Goal: Information Seeking & Learning: Learn about a topic

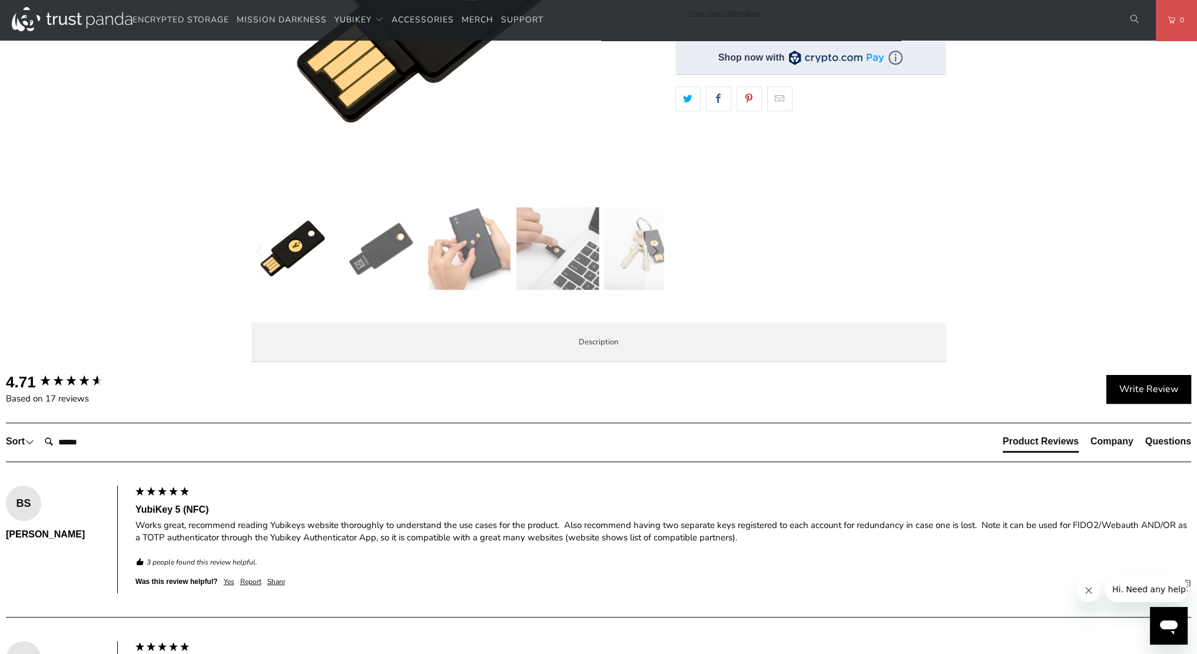
scroll to position [323, 0]
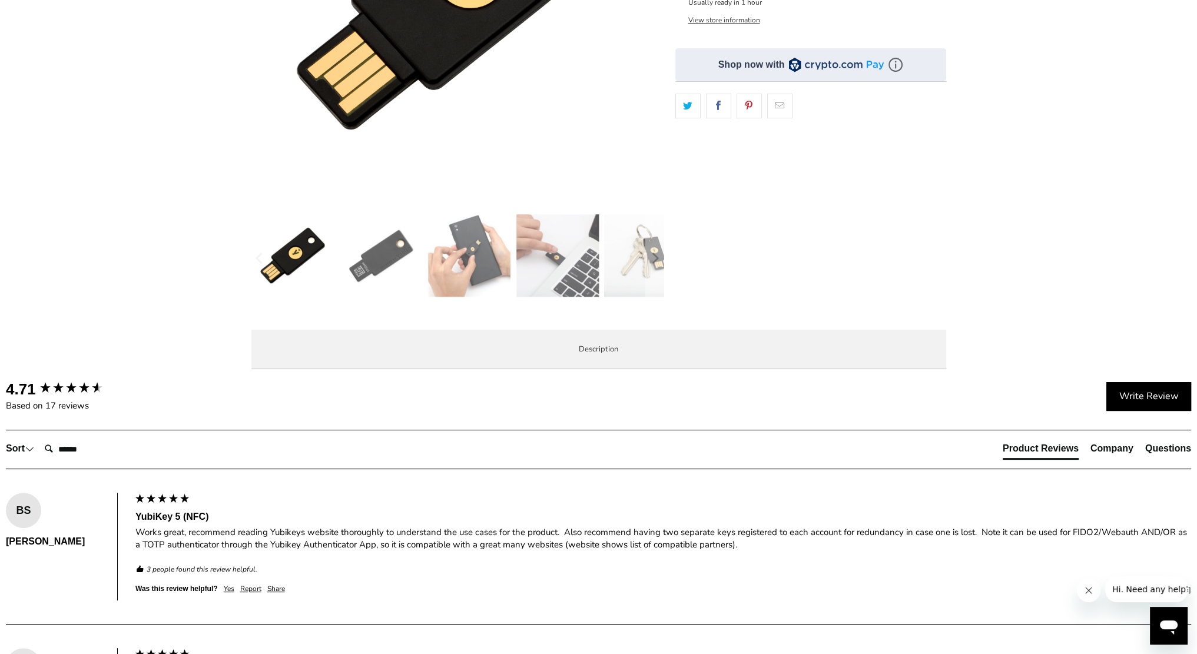
click at [562, 273] on img at bounding box center [557, 255] width 82 height 82
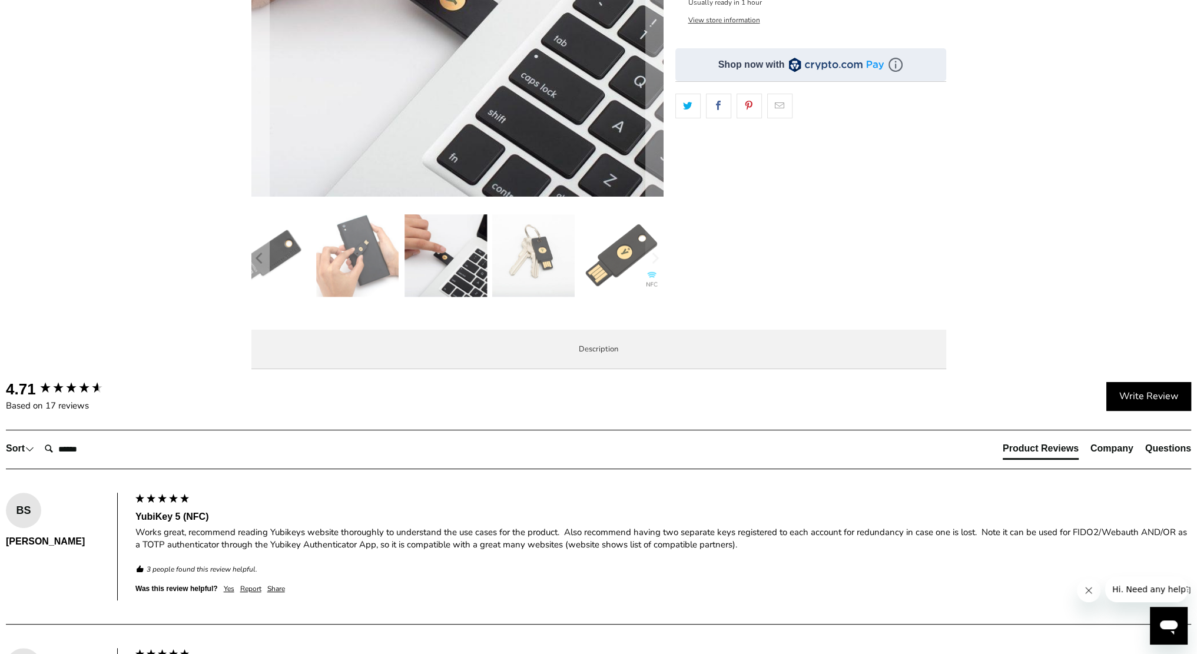
click at [562, 273] on img at bounding box center [533, 255] width 82 height 82
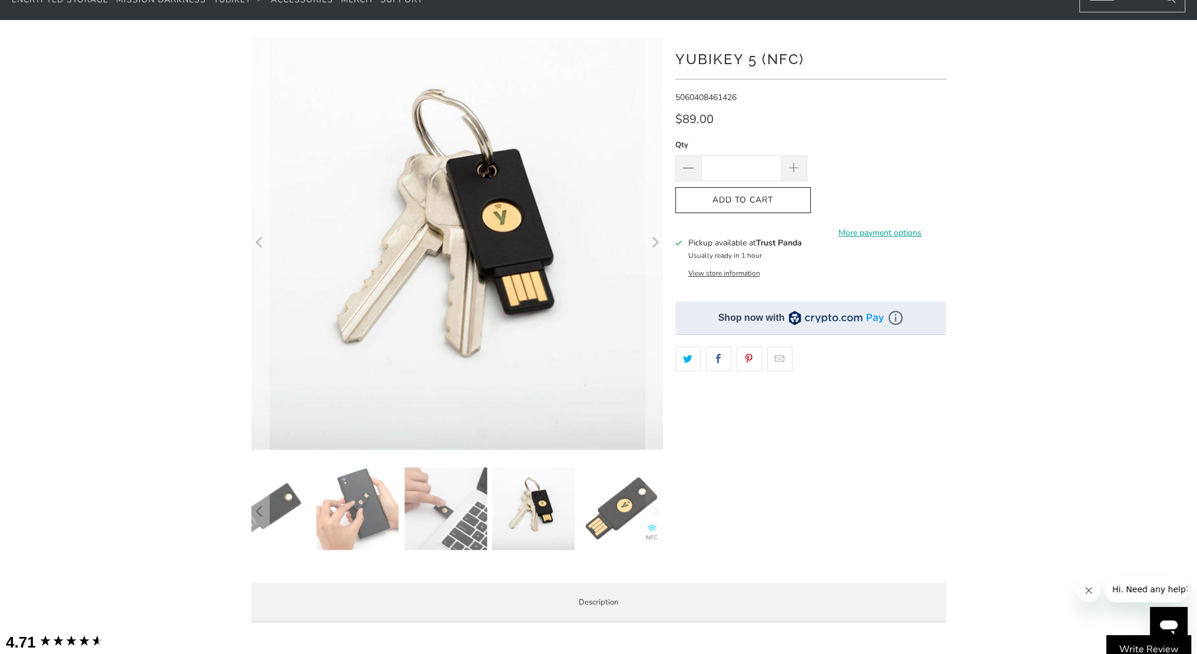
scroll to position [28, 0]
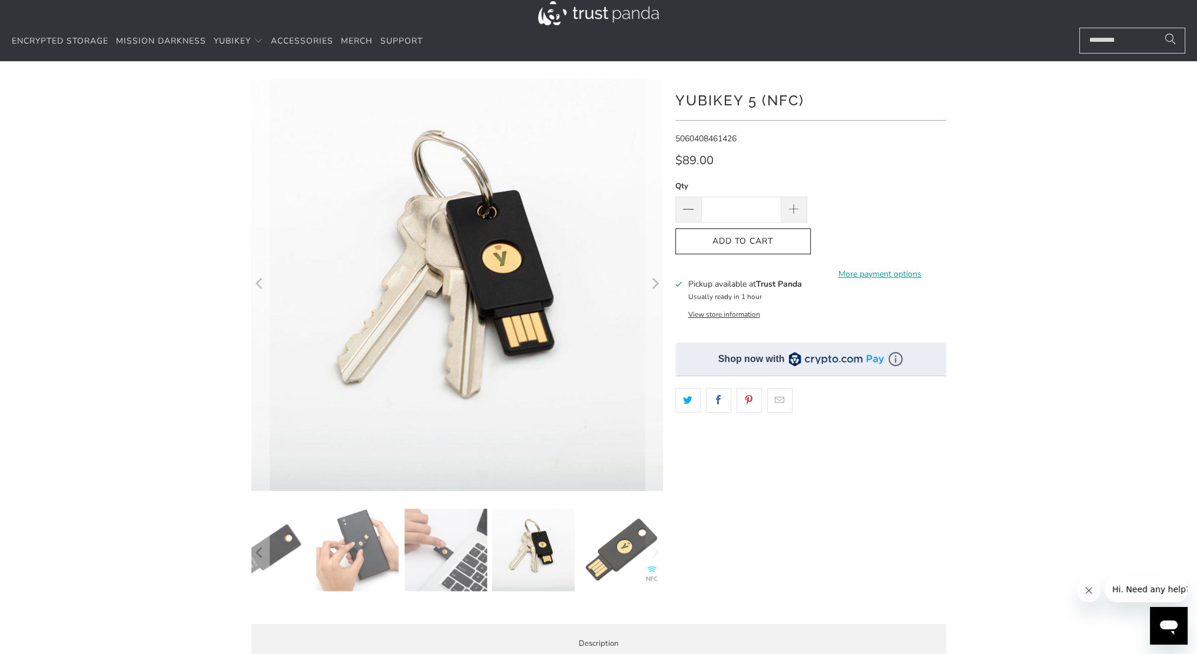
click at [612, 551] on img at bounding box center [621, 550] width 82 height 82
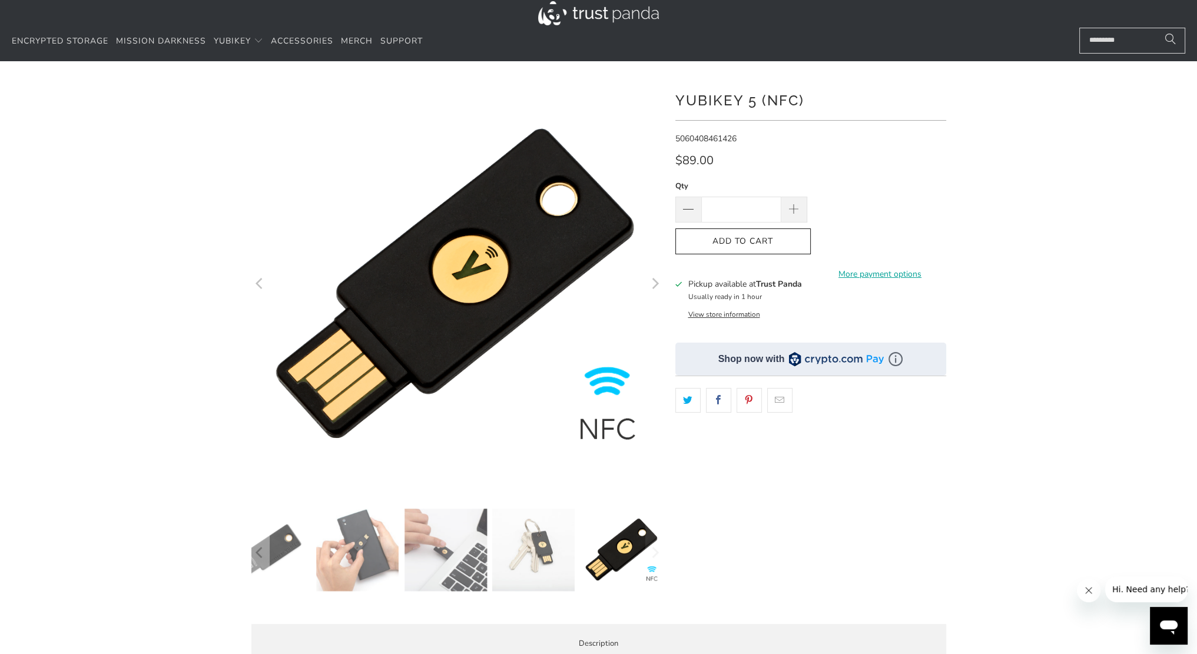
click at [459, 553] on img at bounding box center [445, 550] width 82 height 82
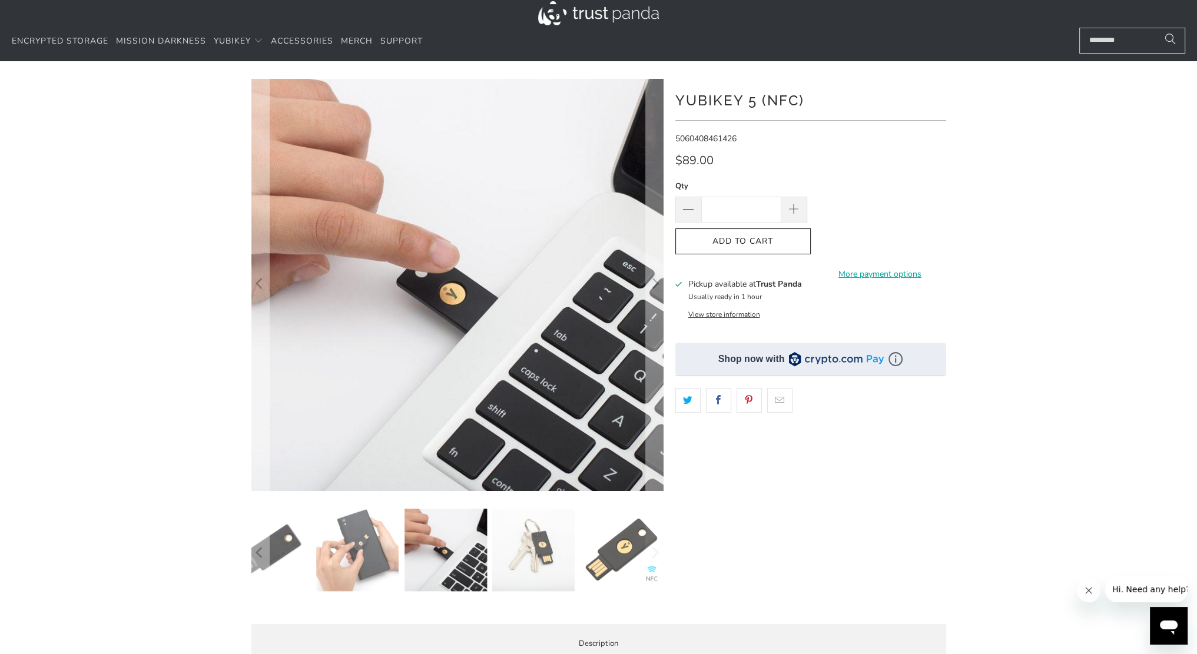
click at [371, 552] on img at bounding box center [357, 550] width 82 height 82
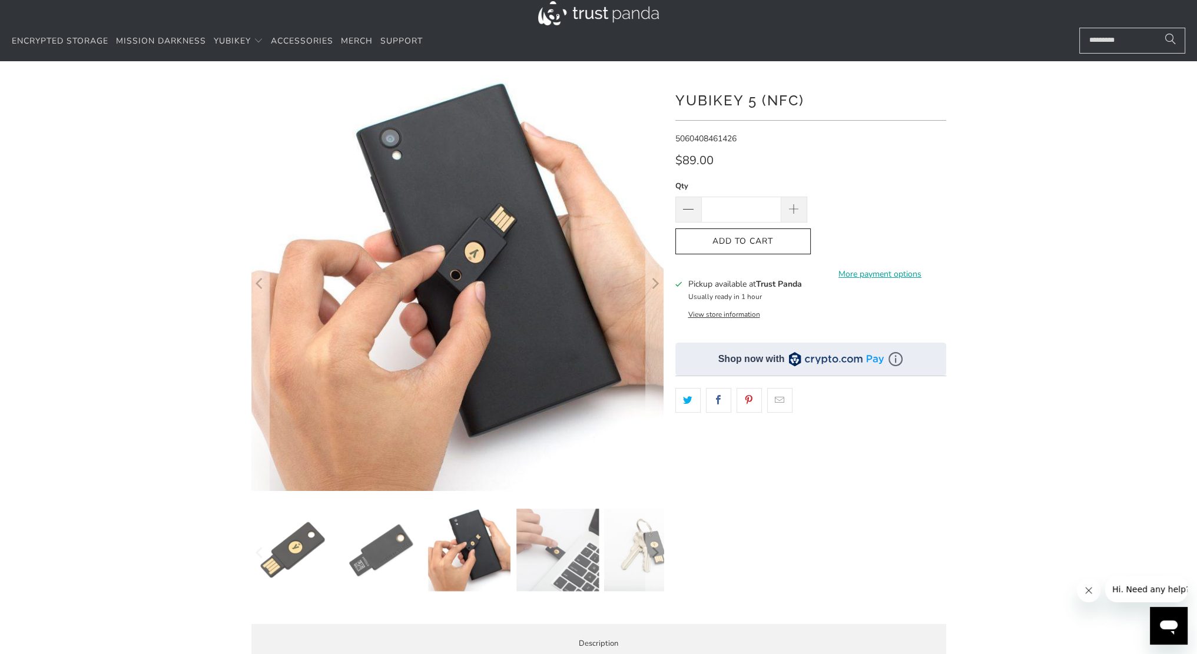
click at [371, 552] on img at bounding box center [381, 550] width 82 height 82
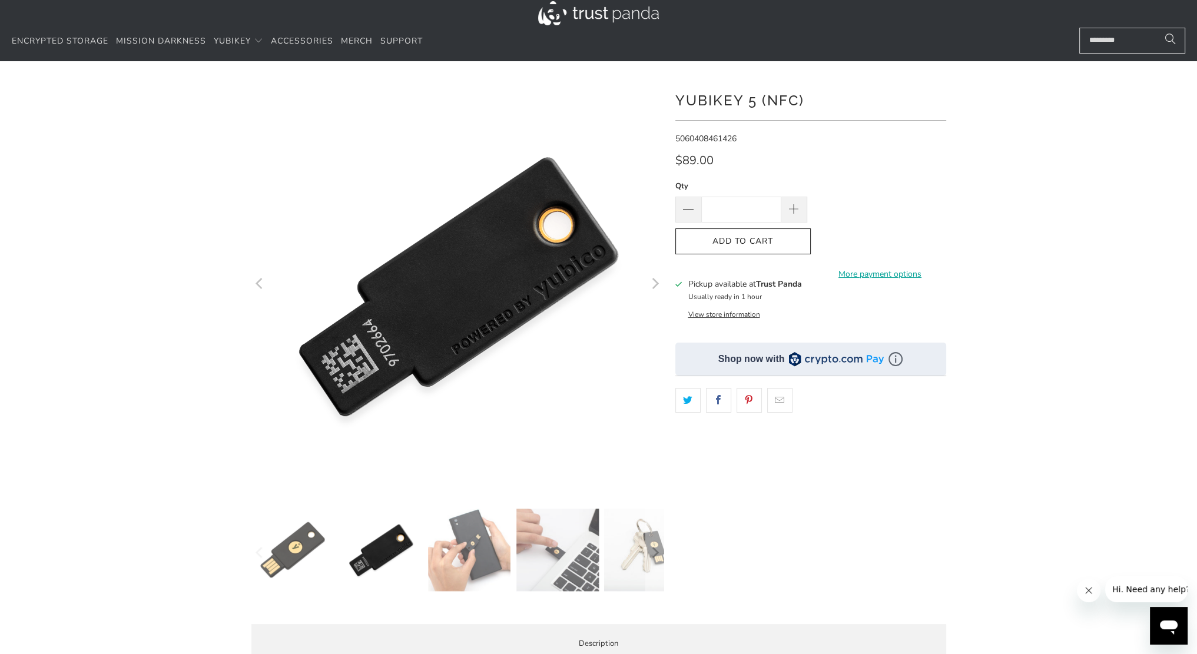
click at [324, 547] on img at bounding box center [292, 550] width 82 height 82
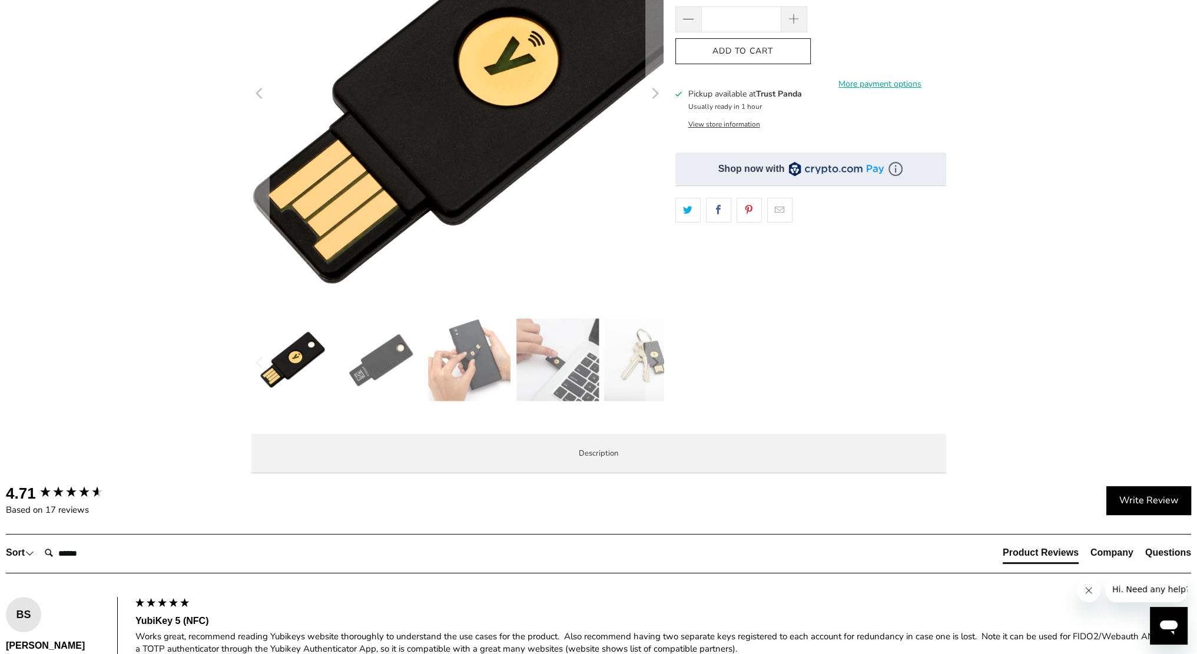
scroll to position [235, 0]
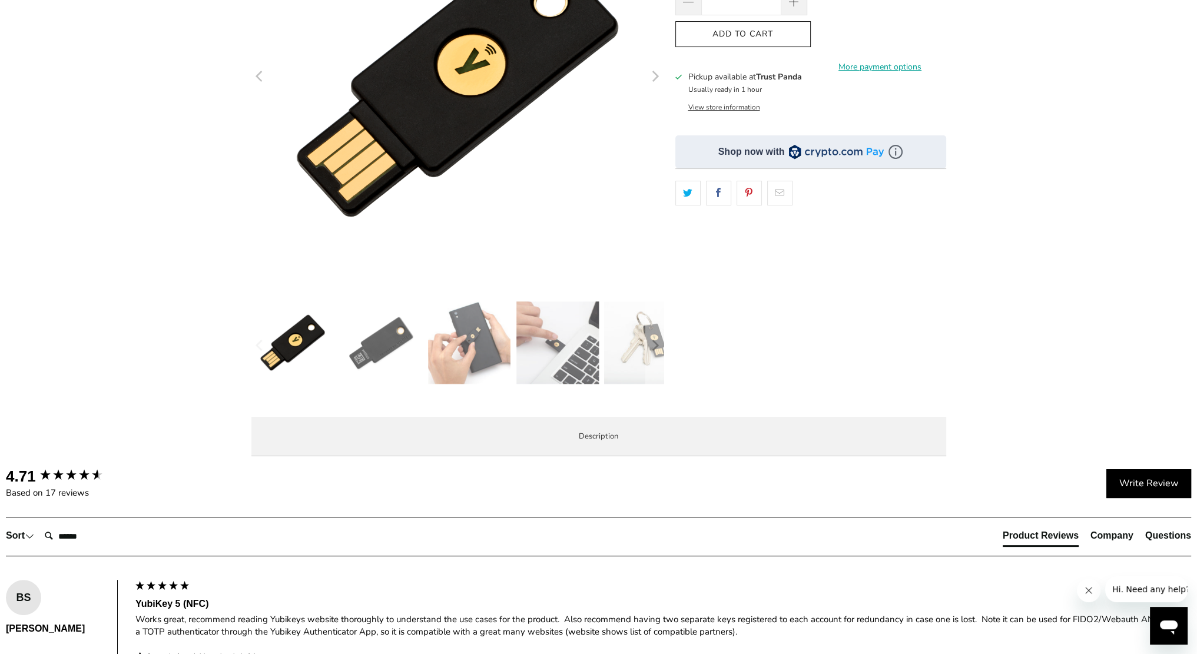
click at [460, 333] on img at bounding box center [469, 342] width 82 height 82
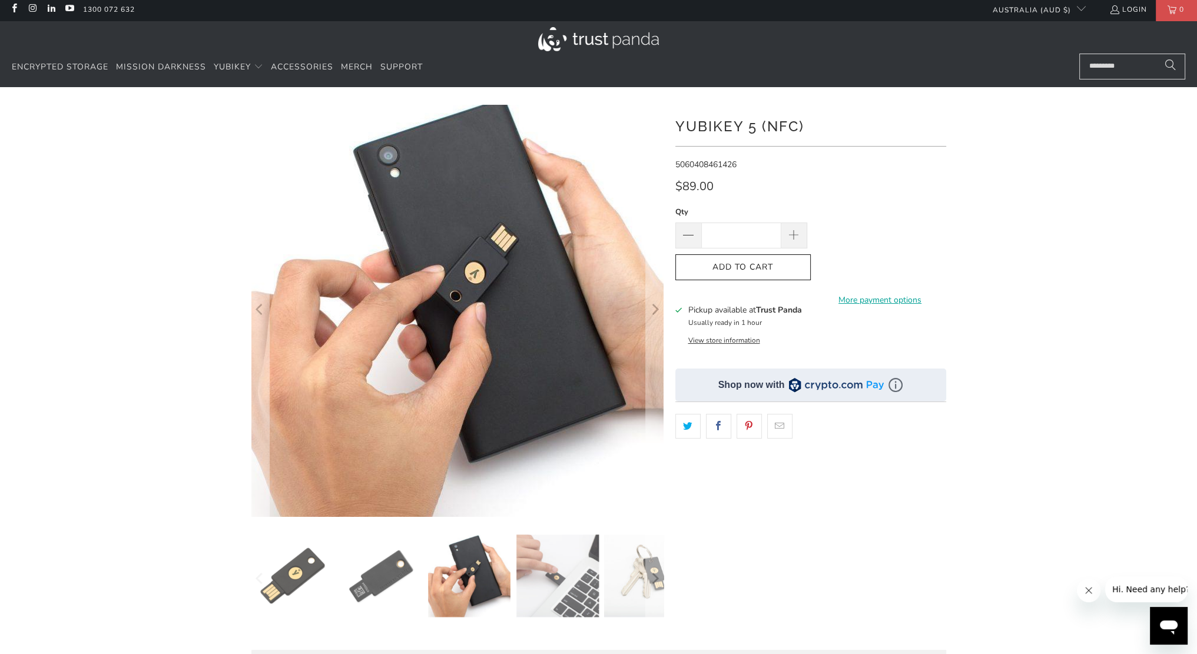
scroll to position [0, 0]
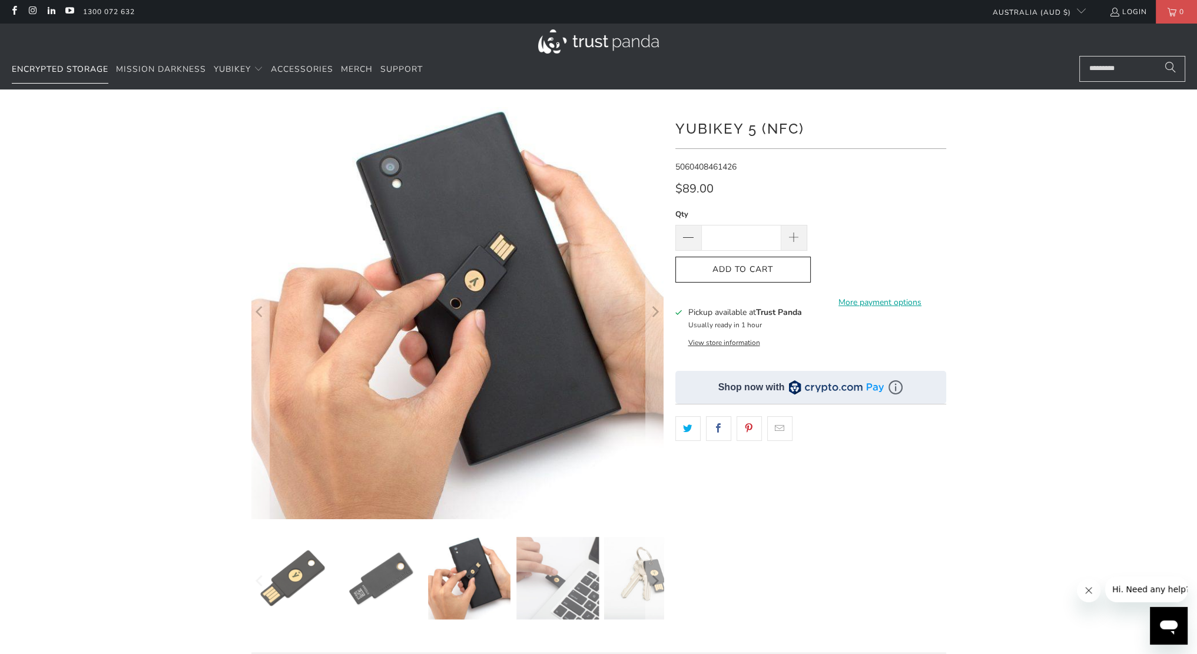
click at [98, 71] on span "Encrypted Storage" at bounding box center [60, 69] width 97 height 11
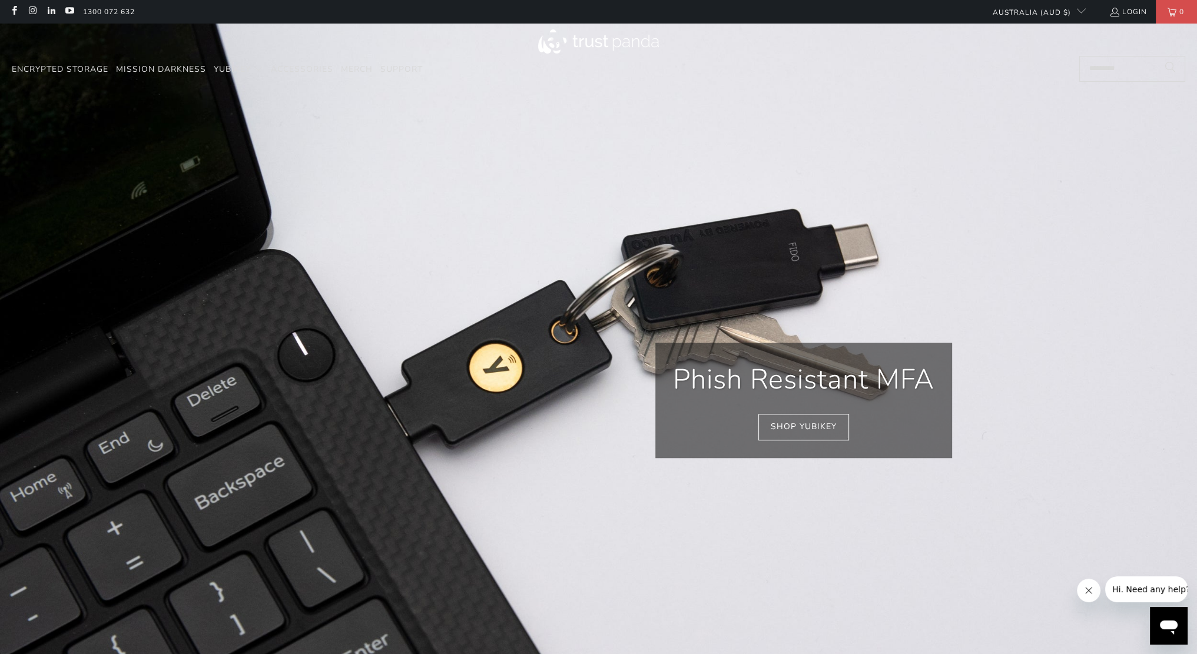
scroll to position [0, 195]
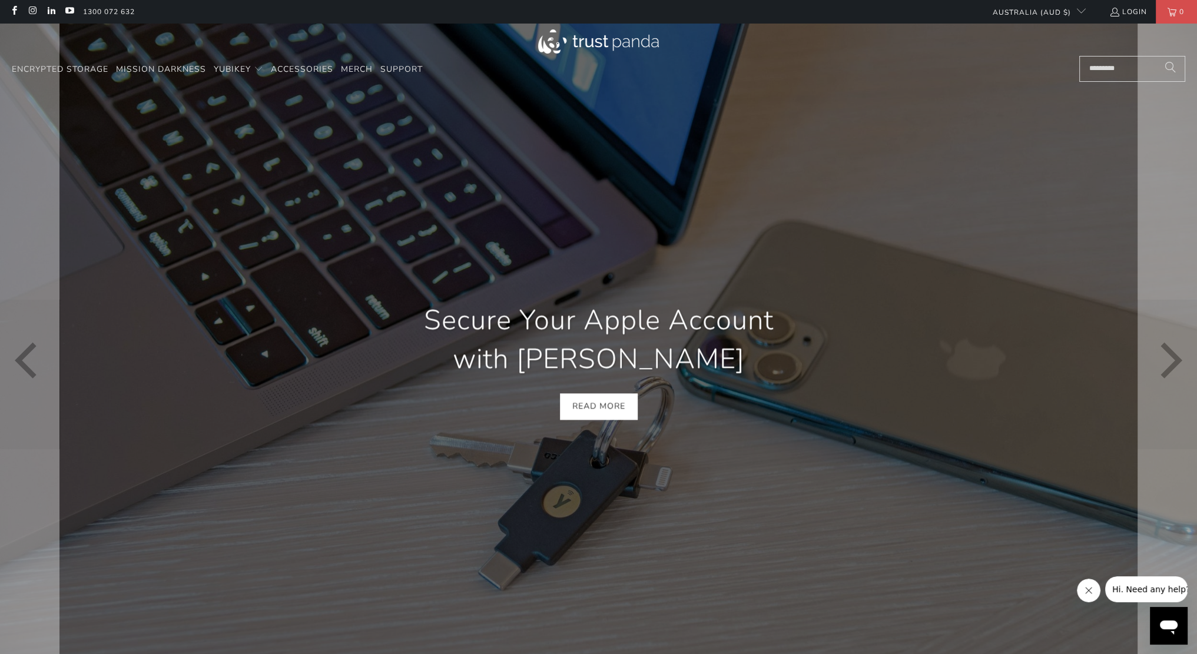
click at [878, 91] on div at bounding box center [598, 361] width 1197 height 674
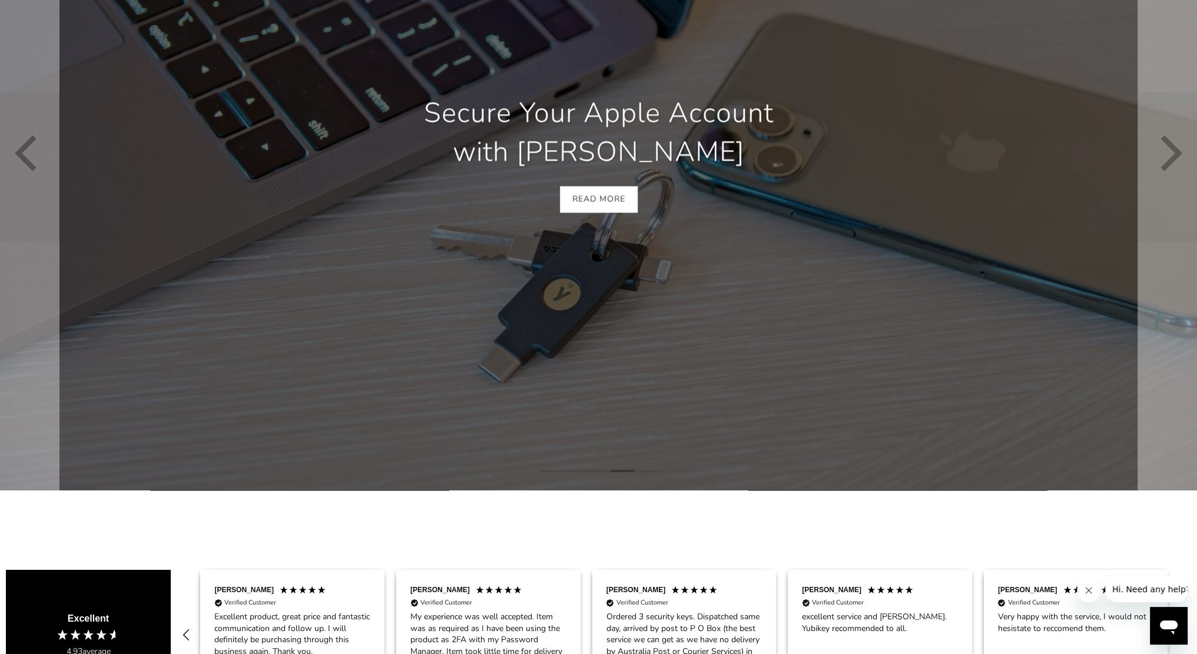
scroll to position [105, 0]
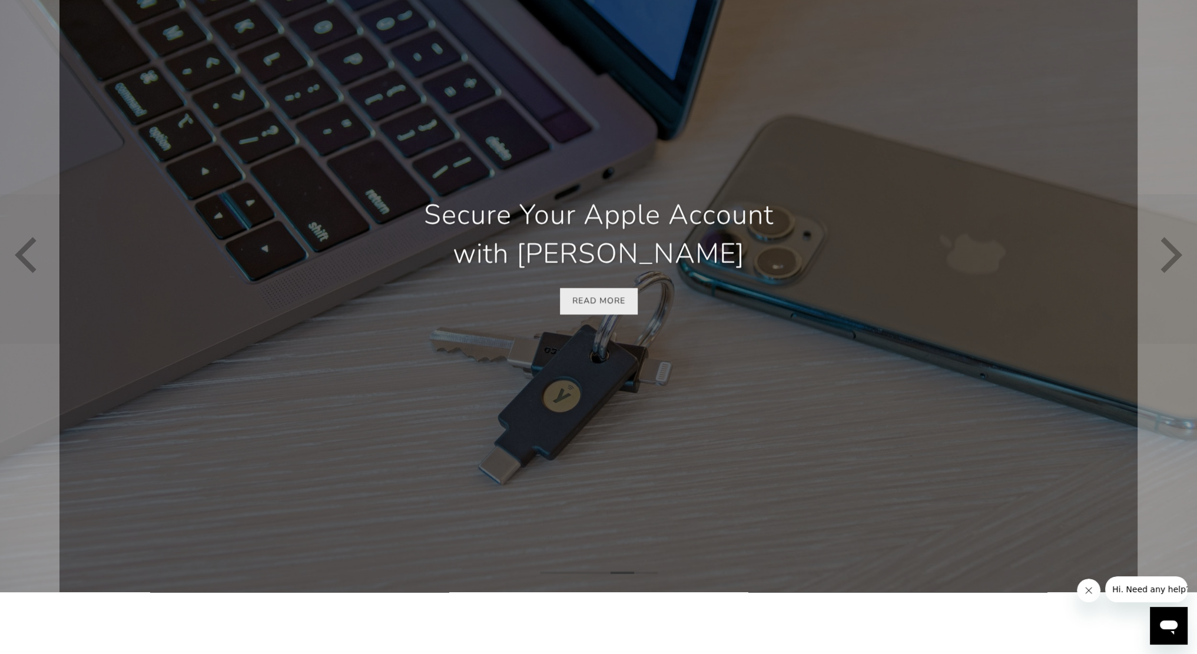
click at [585, 304] on link "Read More" at bounding box center [599, 301] width 78 height 26
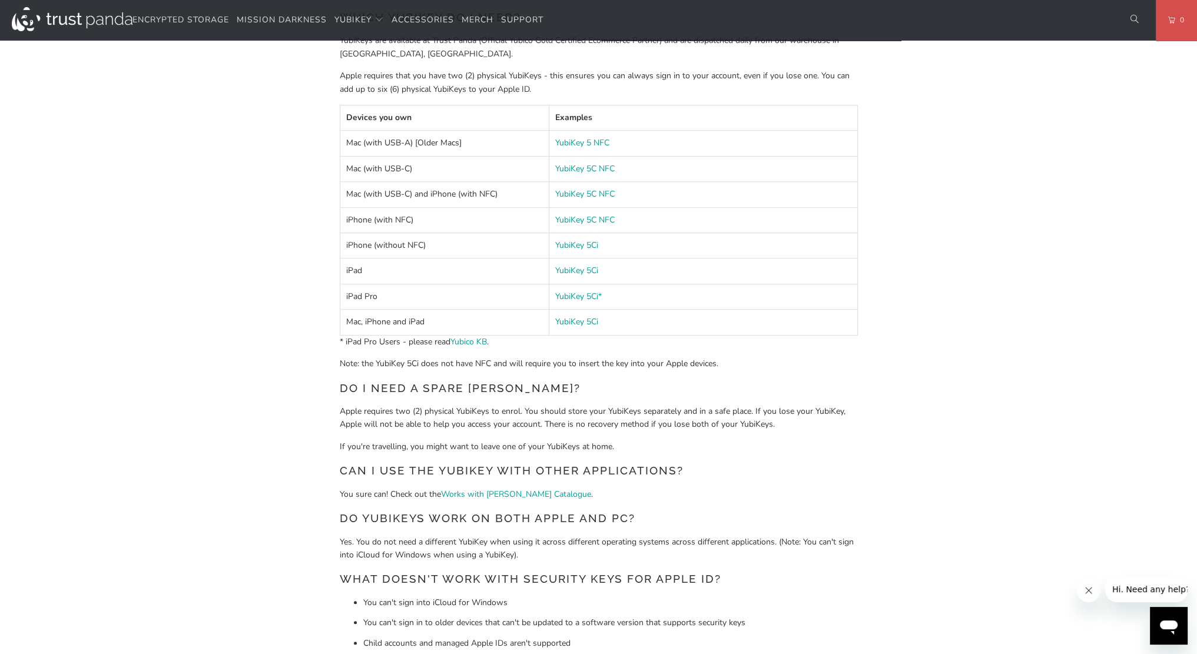
scroll to position [937, 0]
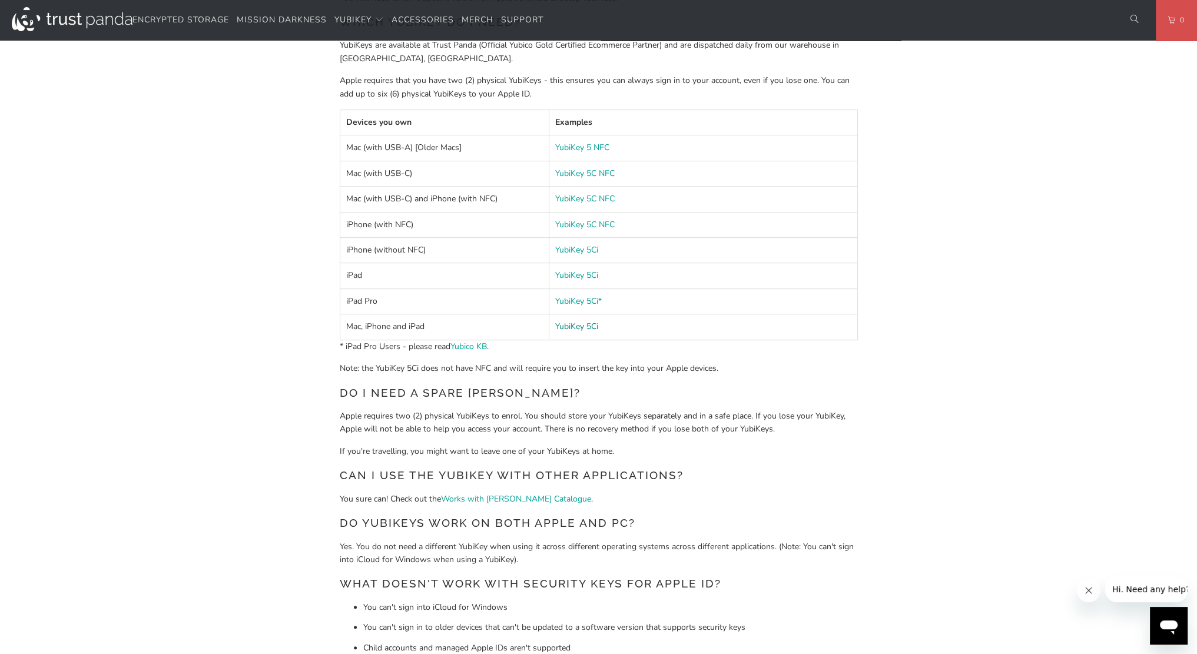
click at [583, 324] on link "YubiKey 5Ci" at bounding box center [576, 326] width 43 height 11
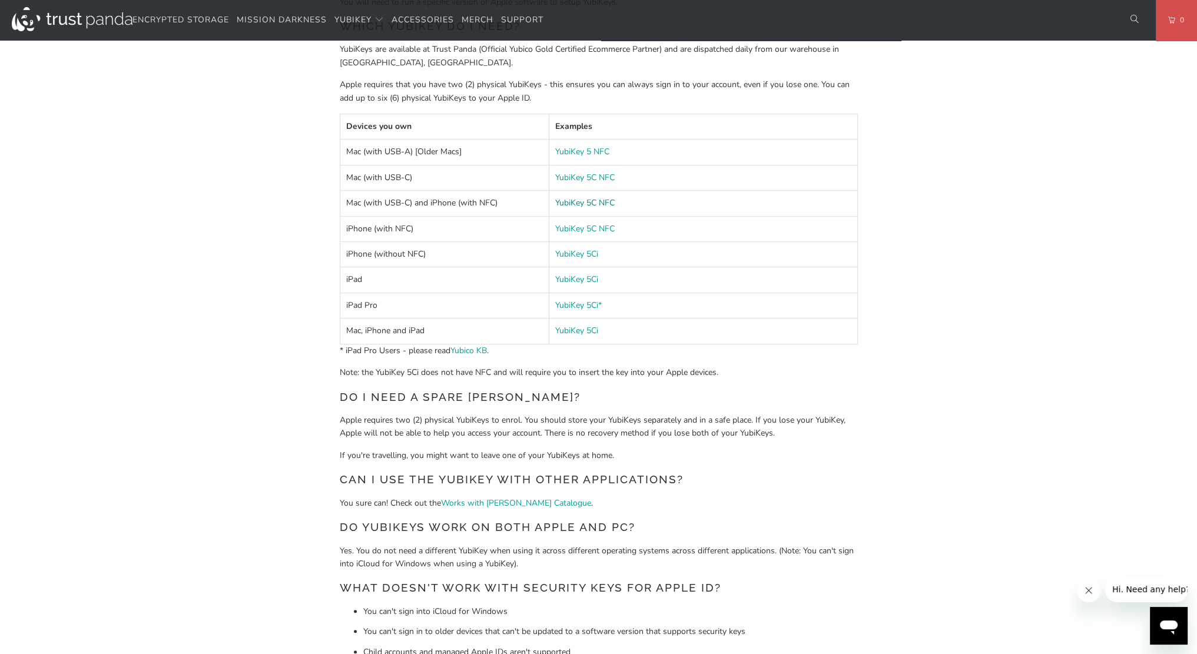
click at [584, 201] on link "YubiKey 5C NFC" at bounding box center [584, 202] width 59 height 11
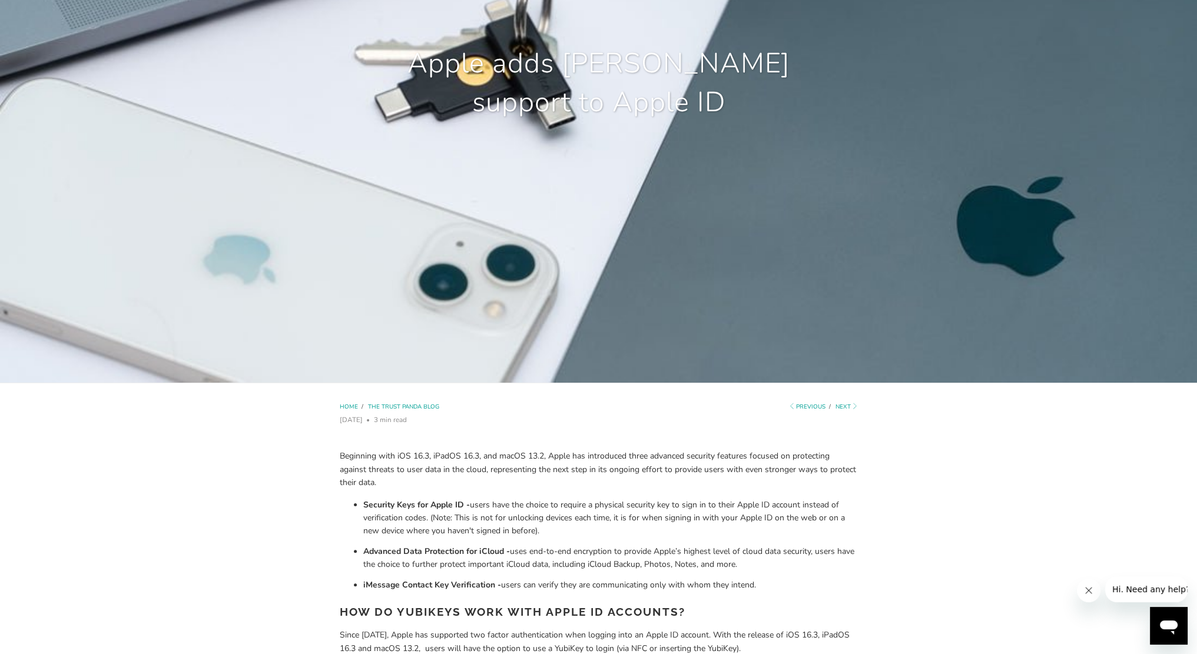
scroll to position [0, 0]
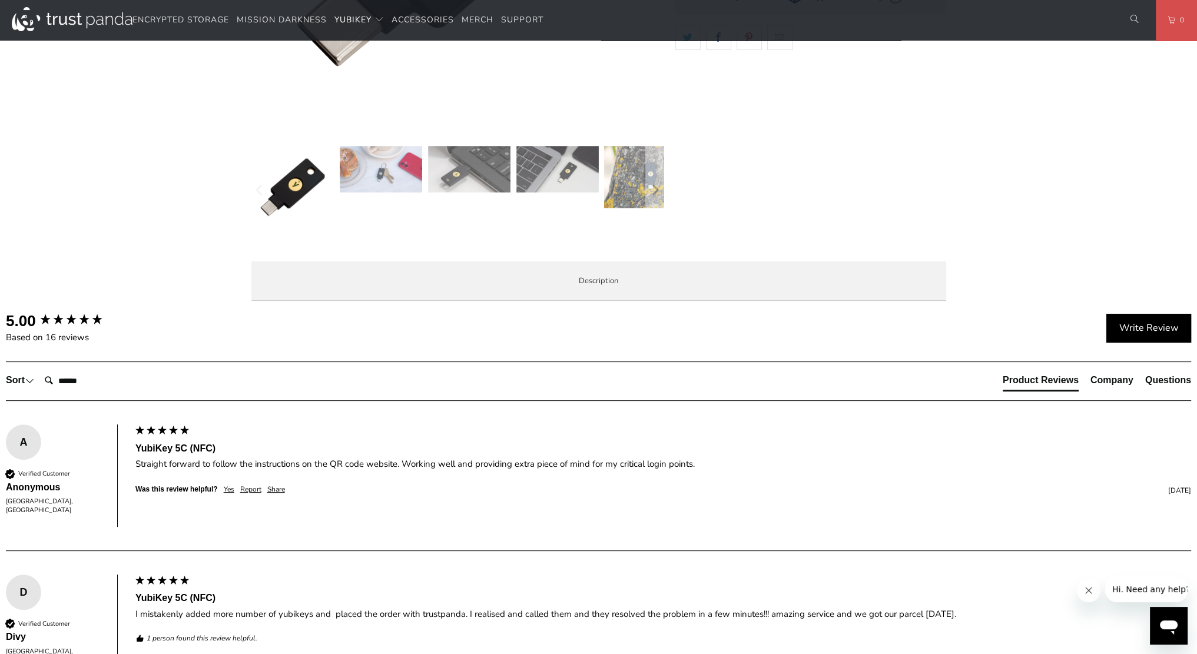
scroll to position [391, 0]
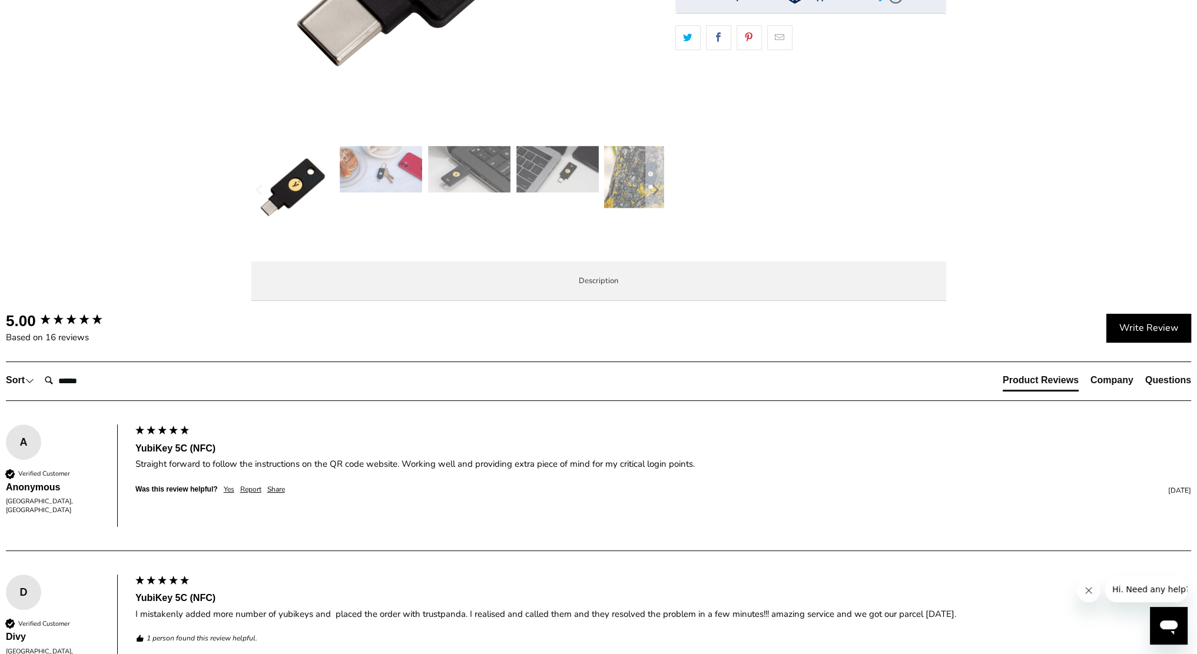
click at [453, 180] on img at bounding box center [469, 169] width 82 height 46
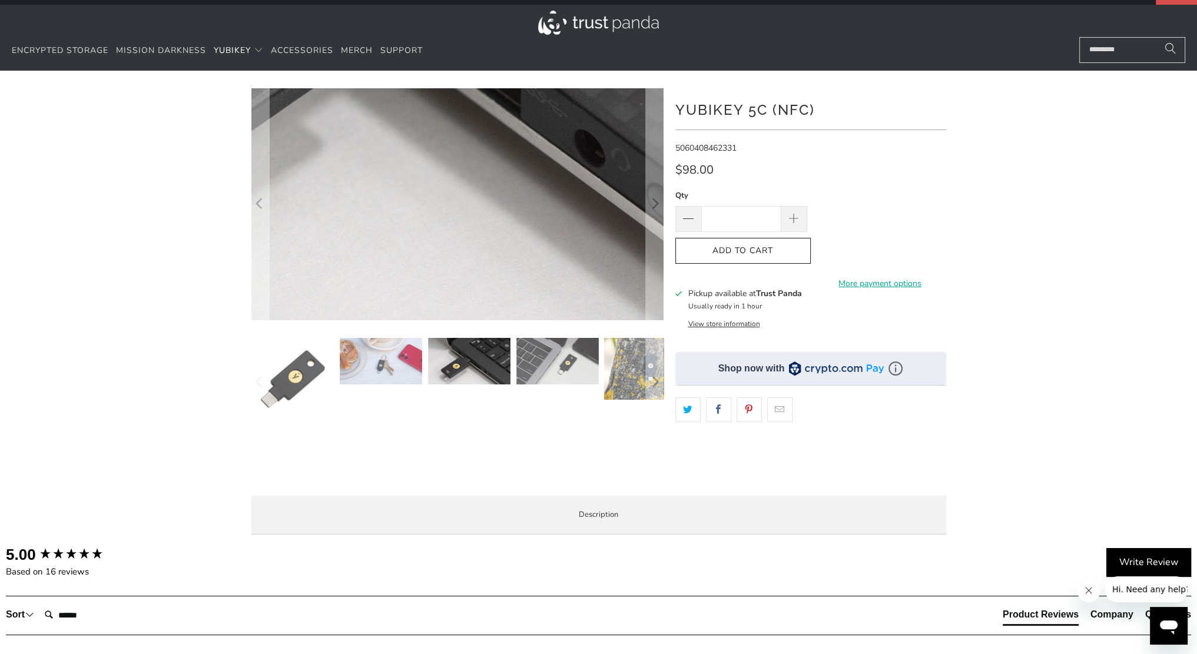
scroll to position [0, 0]
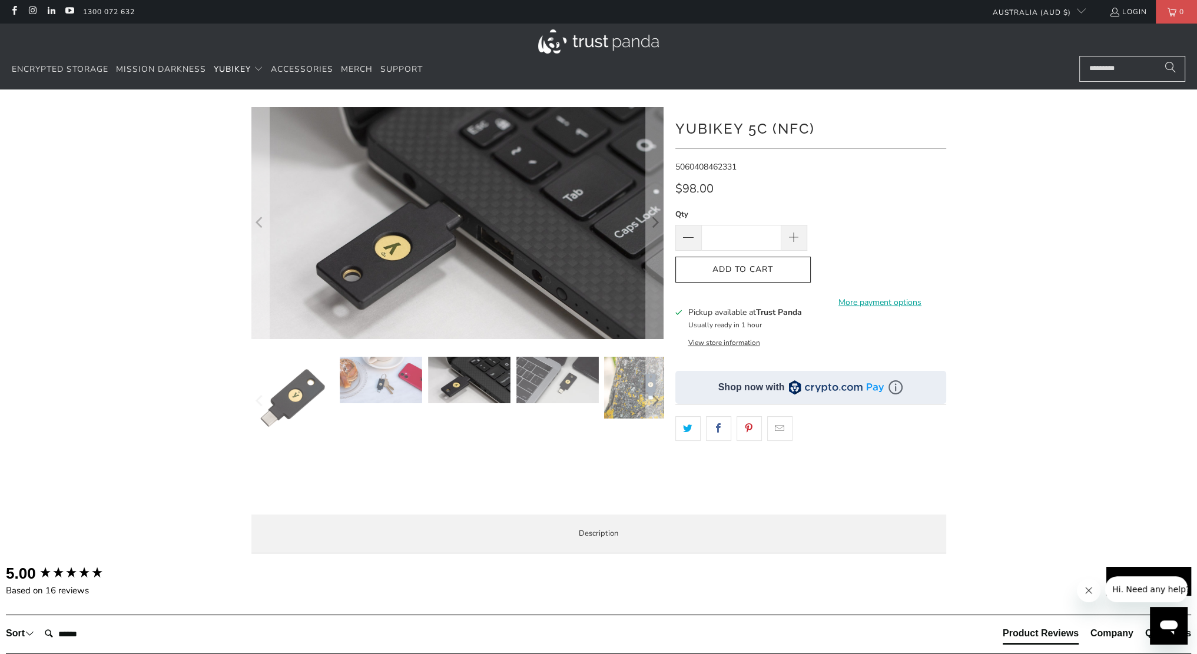
click at [527, 383] on img at bounding box center [557, 380] width 82 height 46
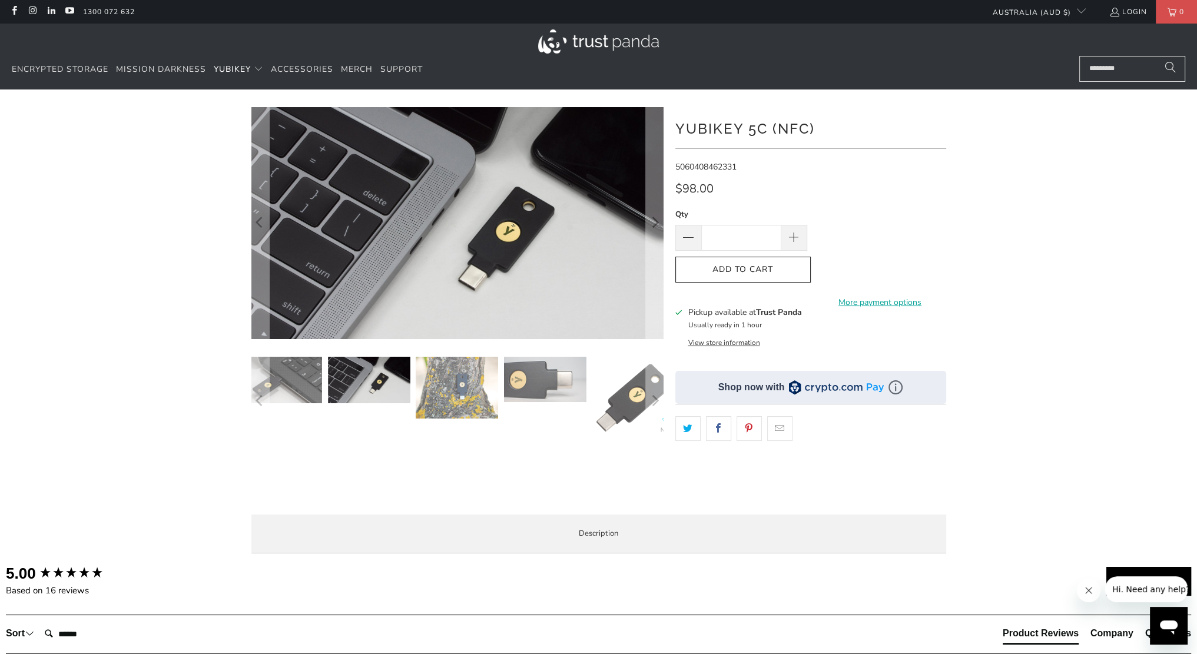
click at [609, 385] on img at bounding box center [634, 398] width 82 height 82
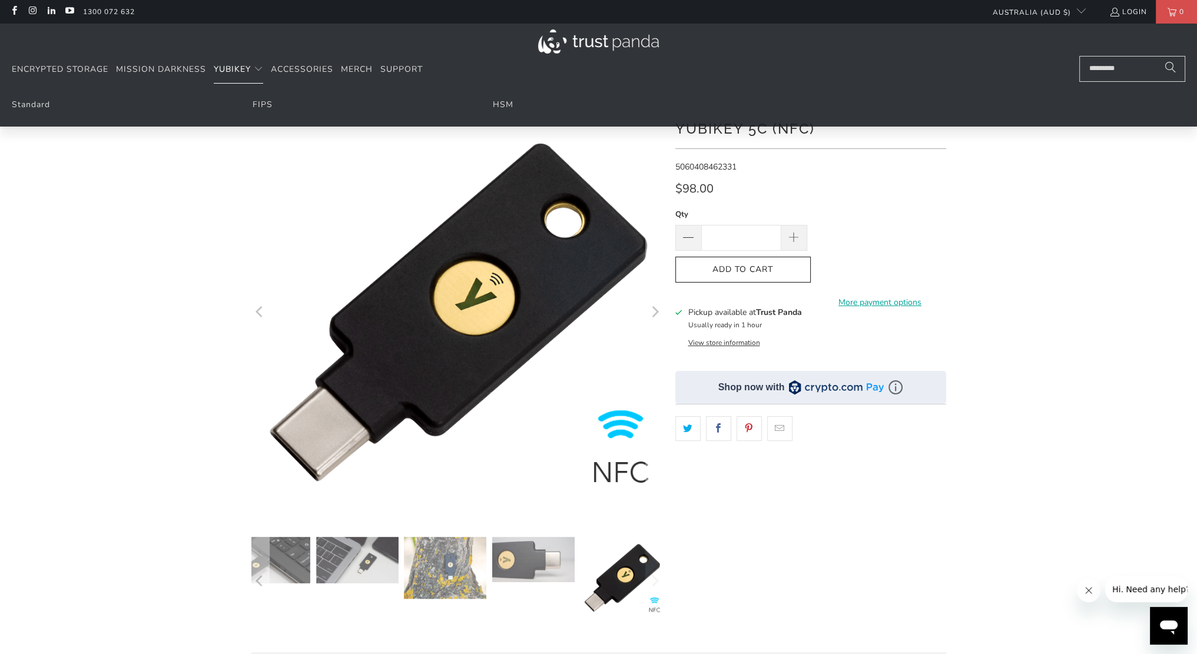
click at [248, 71] on span "YubiKey" at bounding box center [232, 69] width 37 height 11
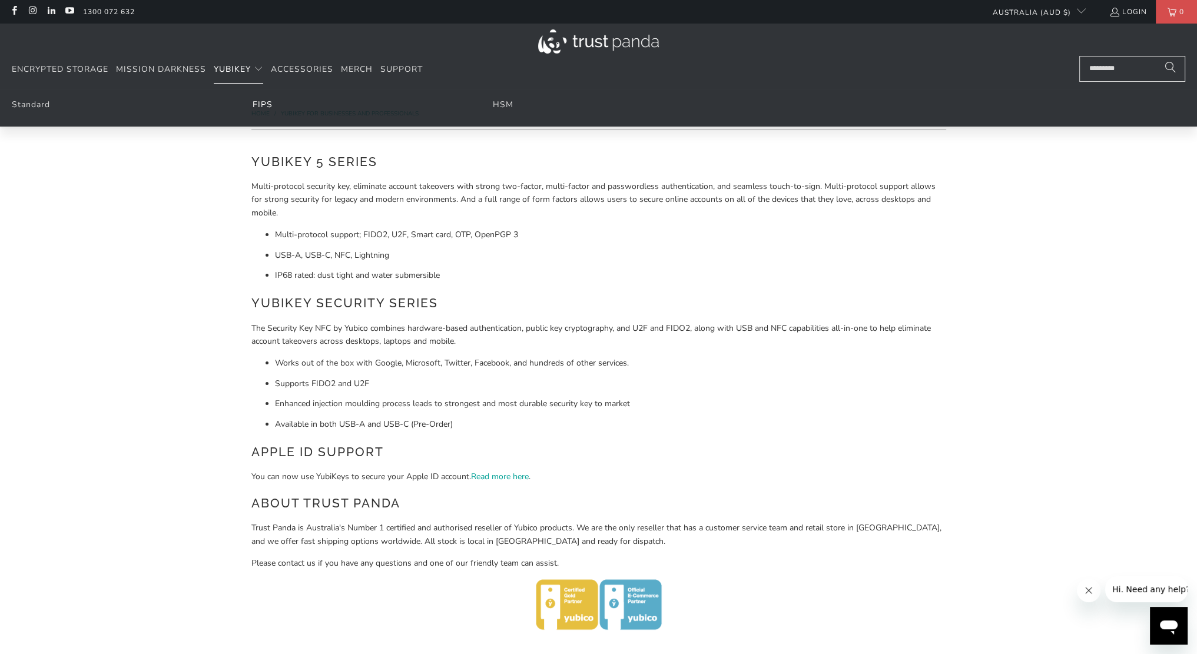
click at [261, 105] on link "FIPS" at bounding box center [263, 104] width 20 height 11
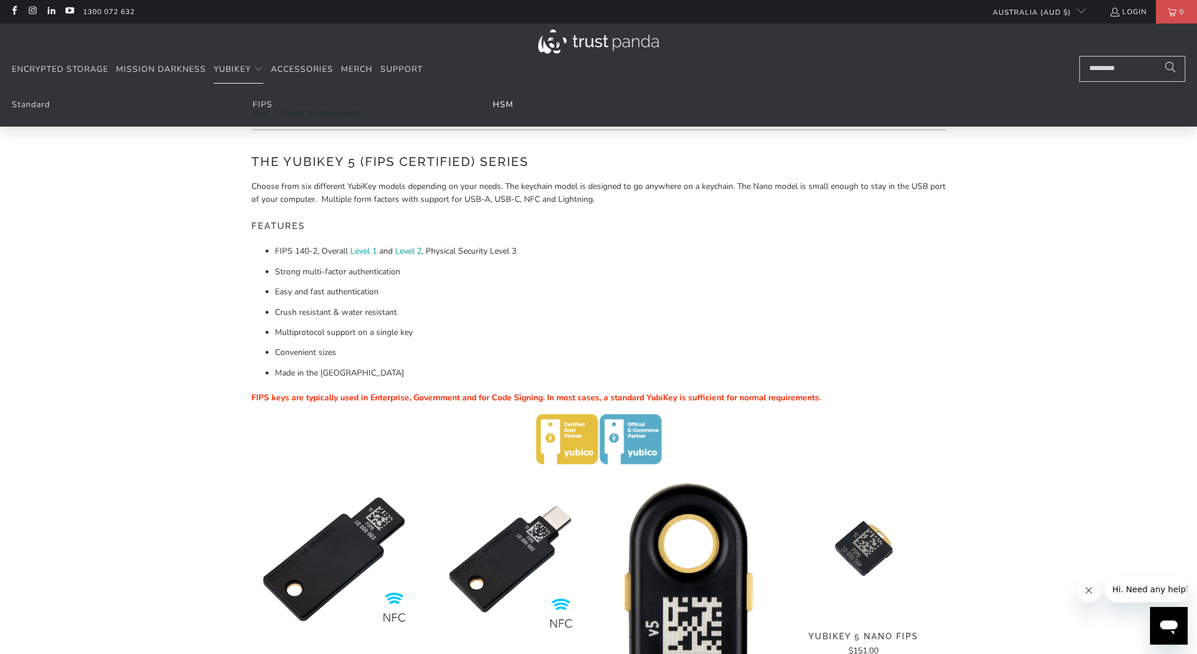
click at [495, 103] on link "HSM" at bounding box center [503, 104] width 21 height 11
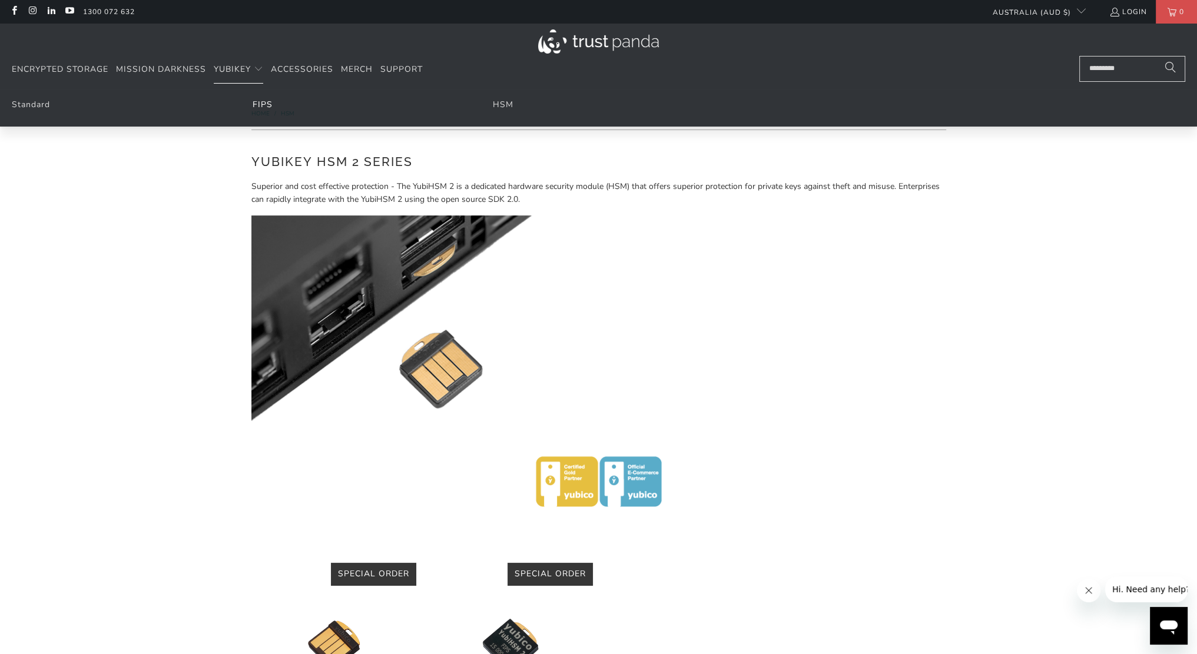
click at [258, 107] on link "FIPS" at bounding box center [263, 104] width 20 height 11
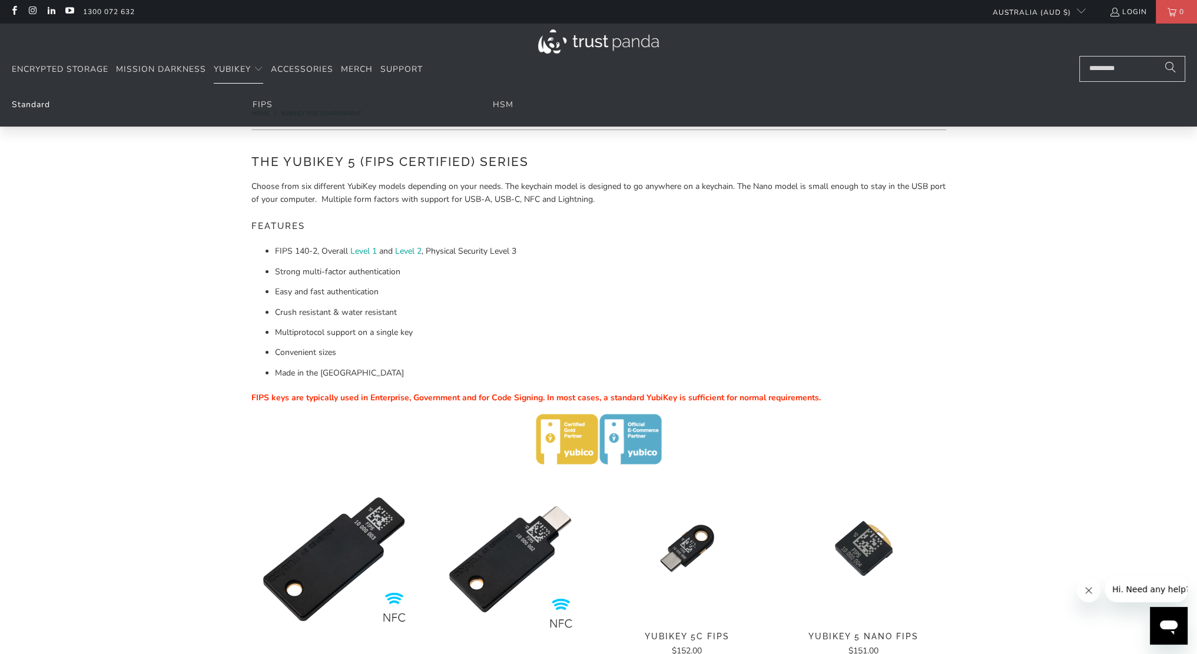
click at [21, 109] on link "Standard" at bounding box center [31, 104] width 38 height 11
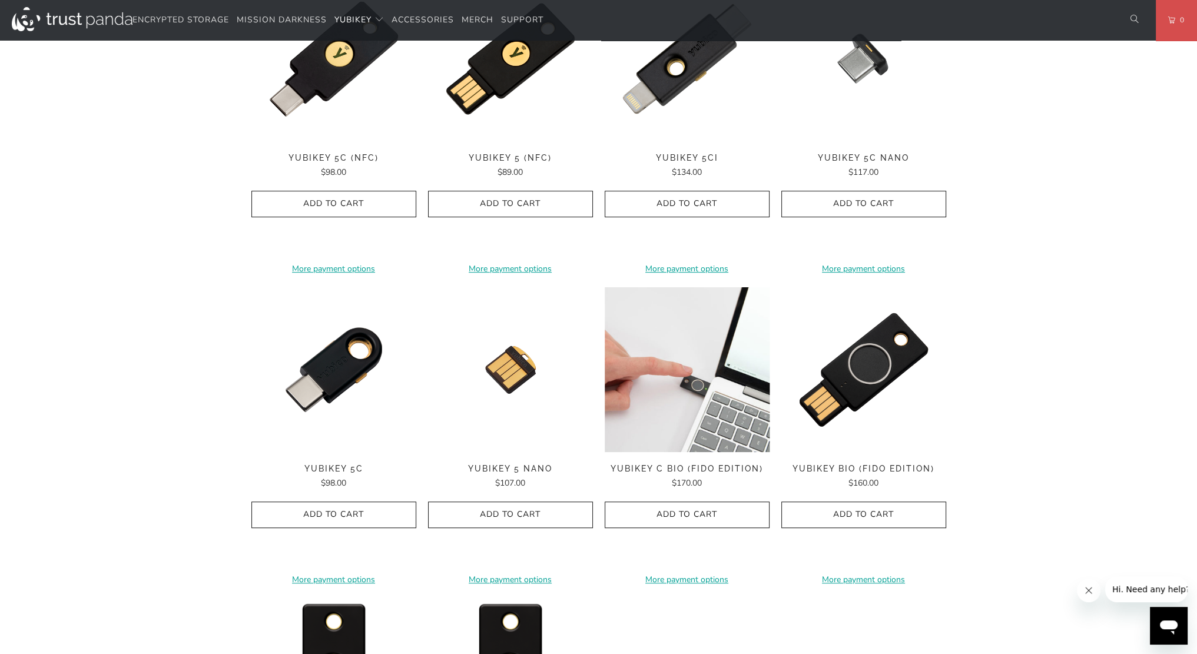
scroll to position [706, 0]
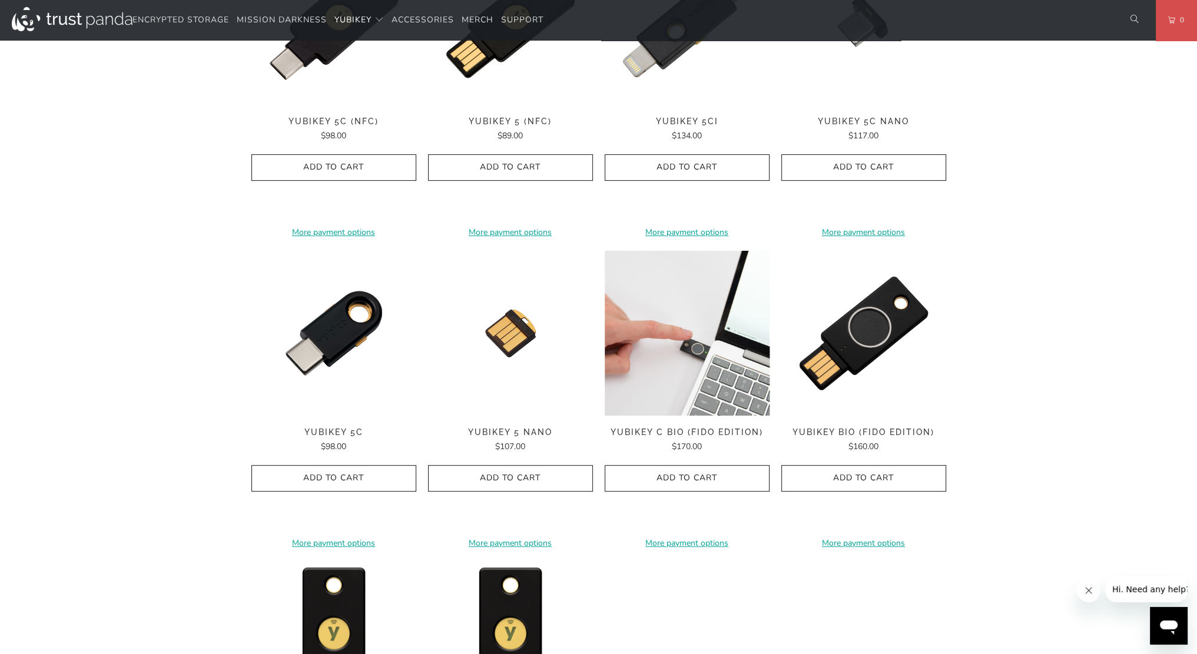
click at [683, 354] on img at bounding box center [686, 333] width 165 height 165
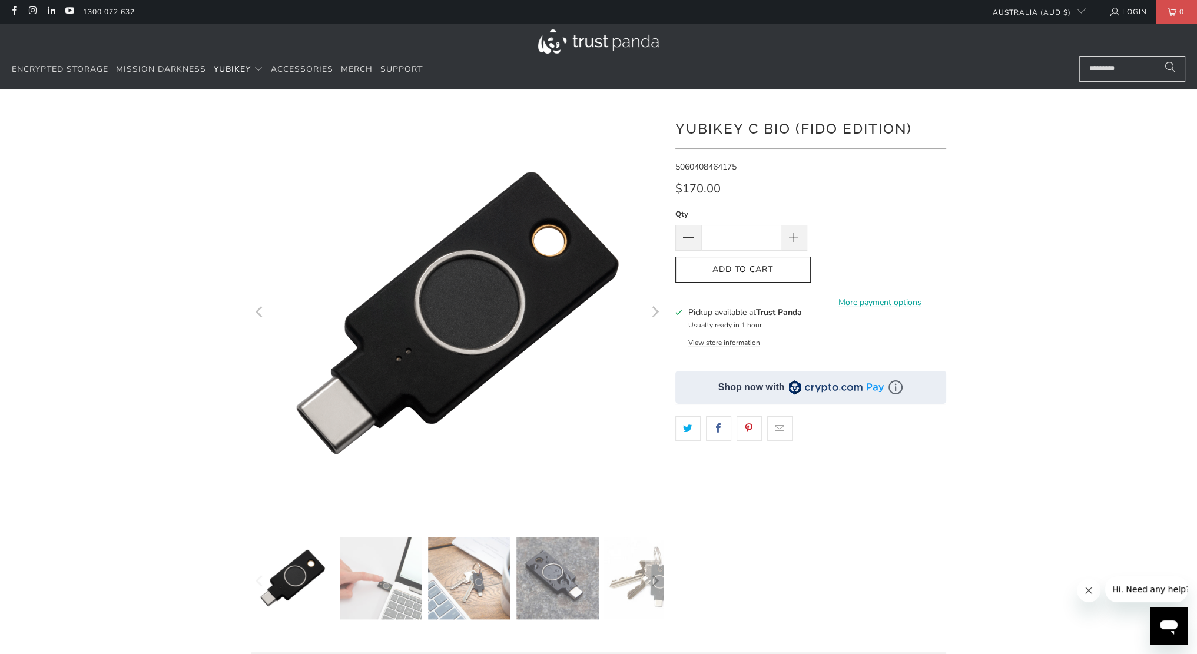
click at [492, 571] on img at bounding box center [469, 578] width 82 height 82
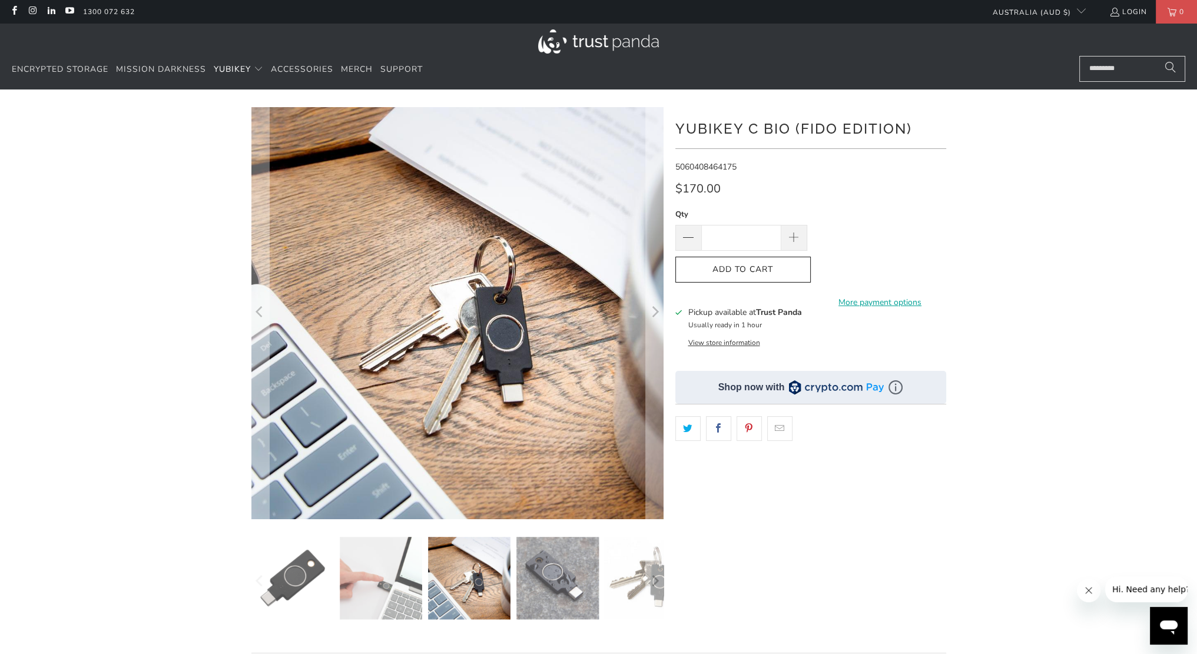
click at [546, 569] on img at bounding box center [557, 578] width 82 height 82
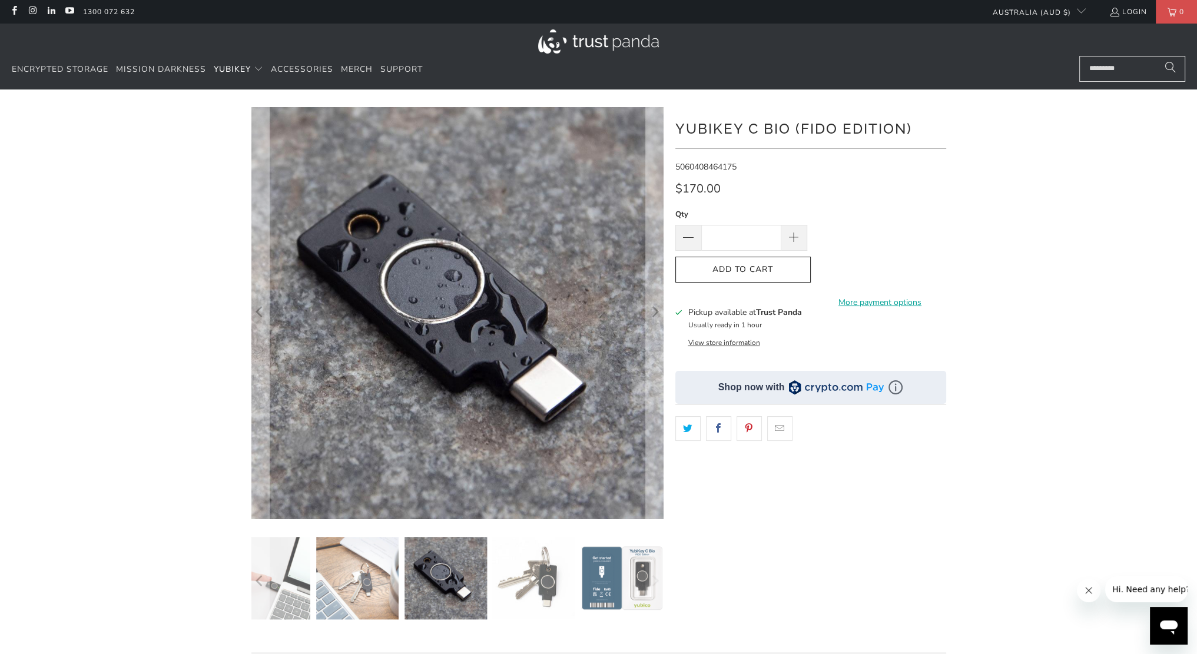
click at [563, 572] on img at bounding box center [533, 578] width 82 height 82
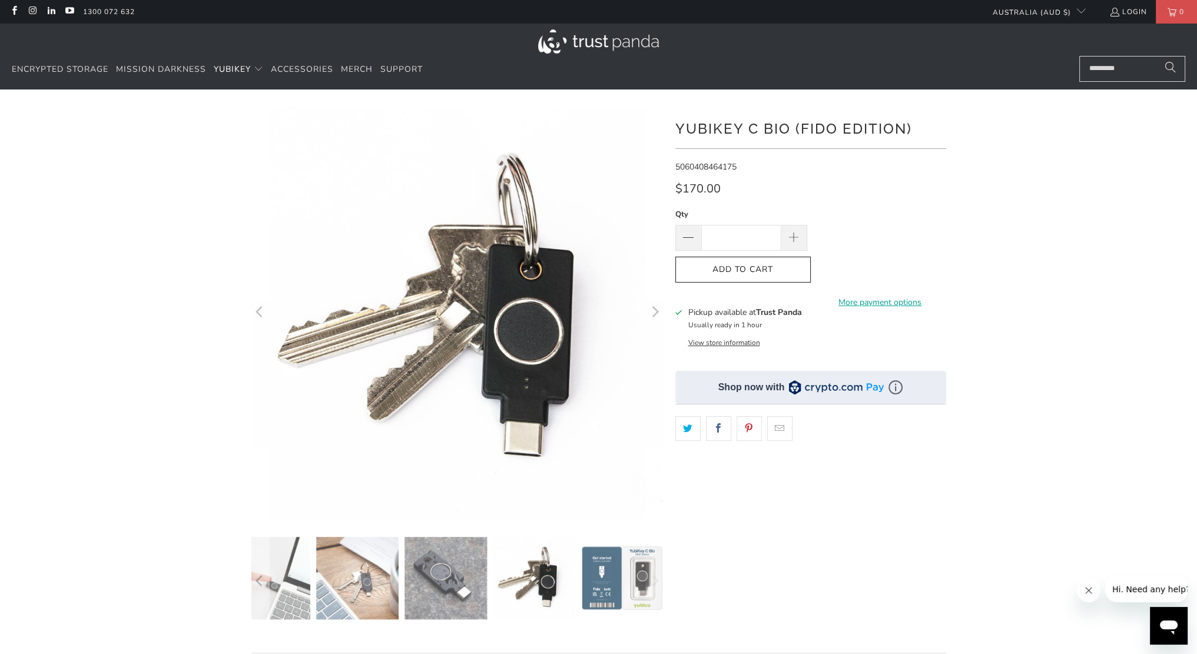
click at [563, 572] on img at bounding box center [533, 578] width 82 height 82
click at [580, 575] on img at bounding box center [621, 578] width 82 height 82
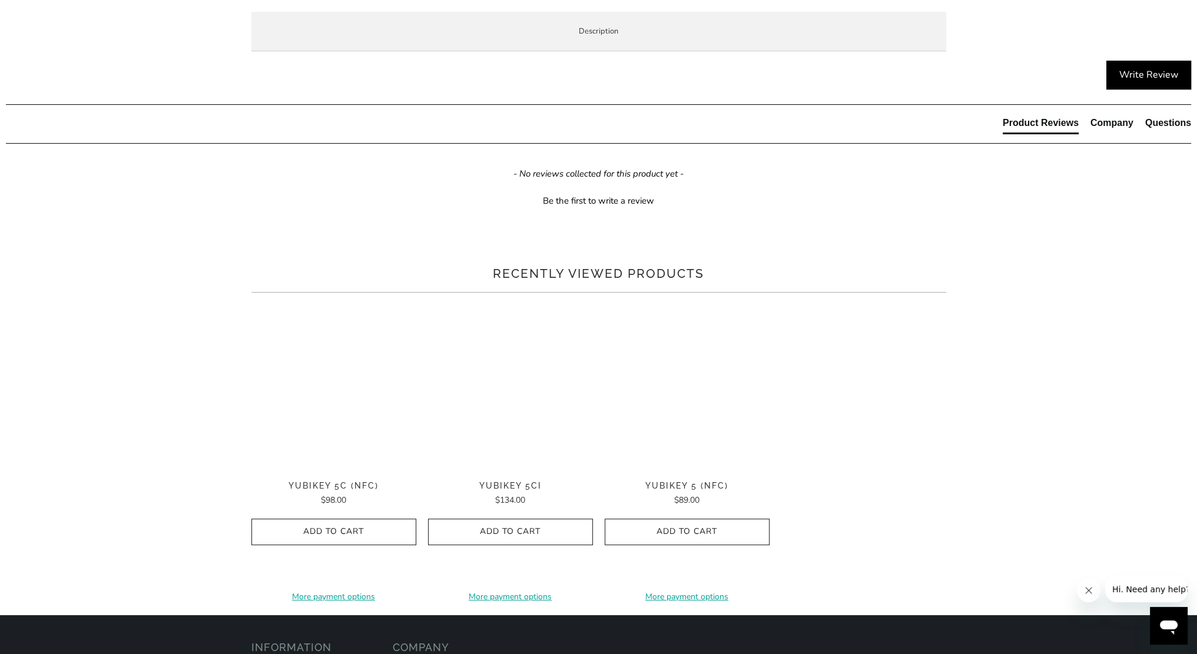
scroll to position [647, 0]
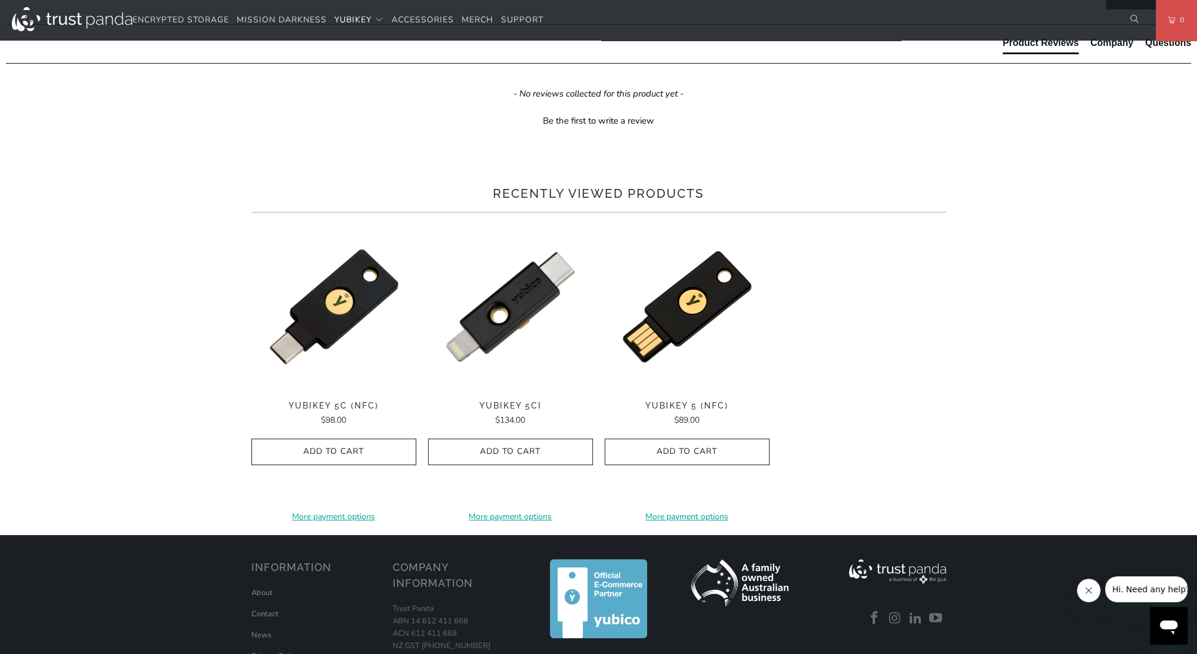
scroll to position [1001, 0]
